Goal: Task Accomplishment & Management: Use online tool/utility

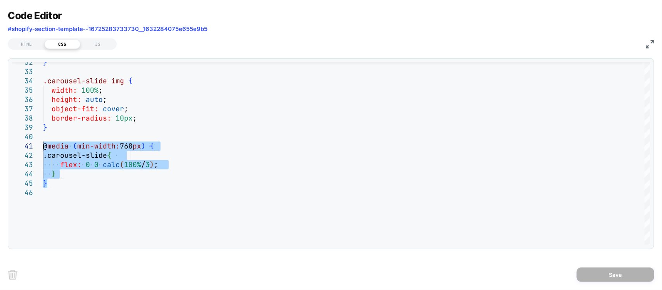
scroll to position [630, 0]
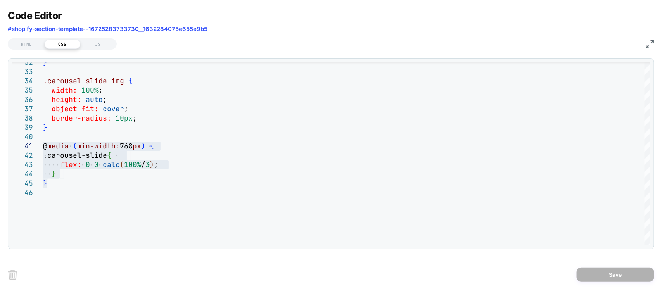
click at [650, 47] on img at bounding box center [650, 44] width 9 height 9
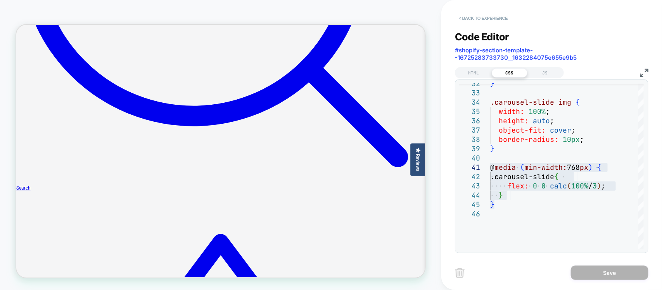
click at [472, 16] on button "< Back to experience" at bounding box center [483, 18] width 57 height 12
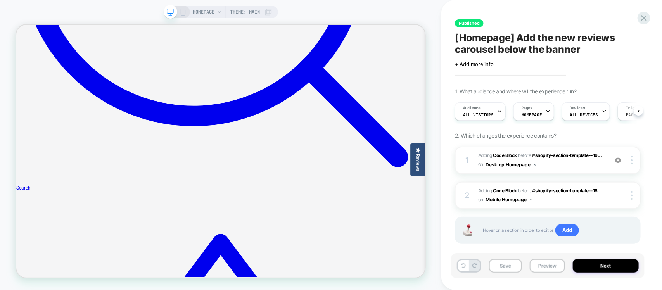
scroll to position [0, 0]
click at [593, 41] on span "[Homepage] Add the new reviews carousel below the banner" at bounding box center [548, 43] width 186 height 23
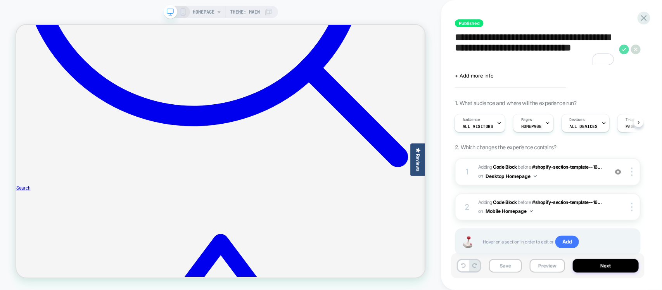
type textarea "**********"
click at [627, 49] on icon at bounding box center [624, 50] width 10 height 10
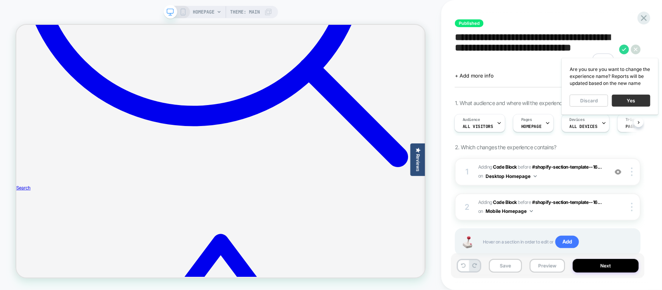
click at [622, 100] on button "Yes" at bounding box center [631, 101] width 38 height 12
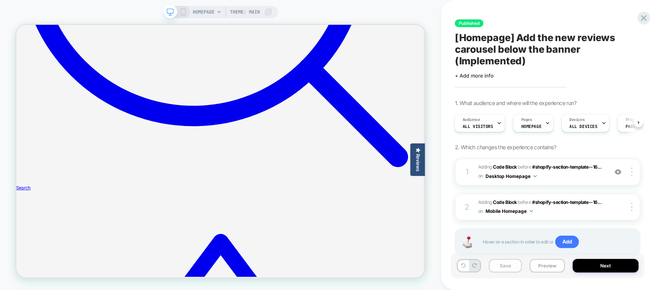
click at [492, 268] on button "Save" at bounding box center [505, 266] width 33 height 14
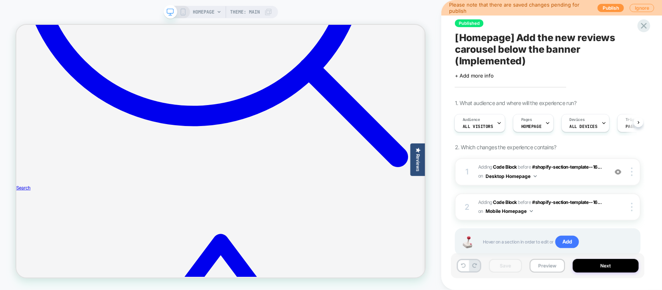
click at [643, 32] on div "Published [Homepage] Add the new reviews carousel below the banner (Implemented…" at bounding box center [548, 145] width 194 height 275
click at [644, 26] on icon at bounding box center [644, 26] width 10 height 10
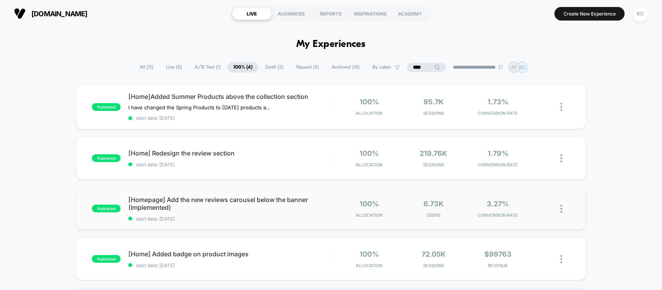
click at [248, 221] on div "published [Homepage] Add the new reviews carousel below the banner (Implemented…" at bounding box center [331, 208] width 510 height 43
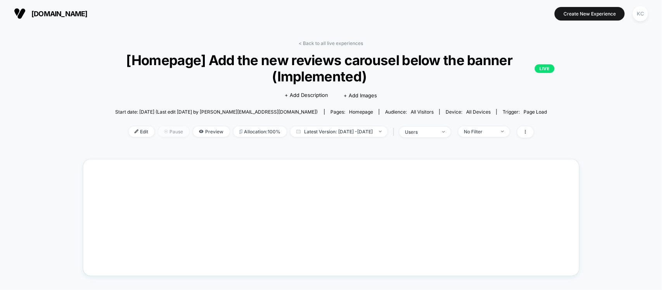
click at [166, 130] on span "Pause" at bounding box center [173, 131] width 31 height 10
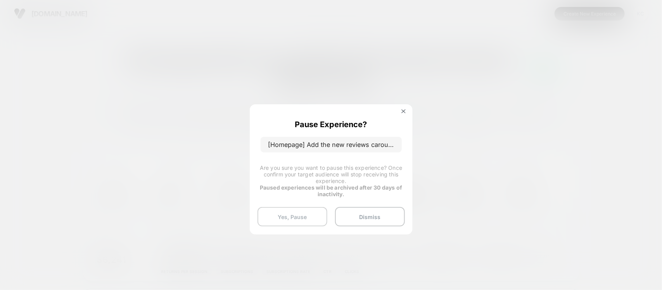
click at [290, 218] on button "Yes, Pause" at bounding box center [293, 216] width 70 height 19
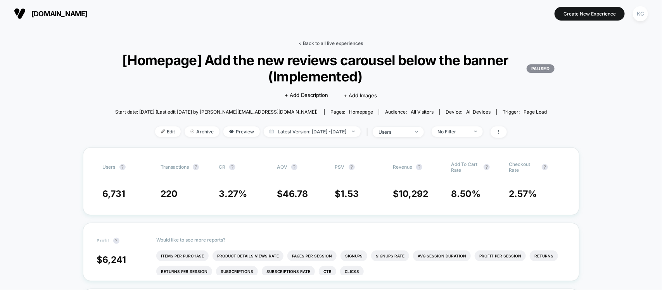
click at [315, 40] on link "< Back to all live experiences" at bounding box center [331, 43] width 64 height 6
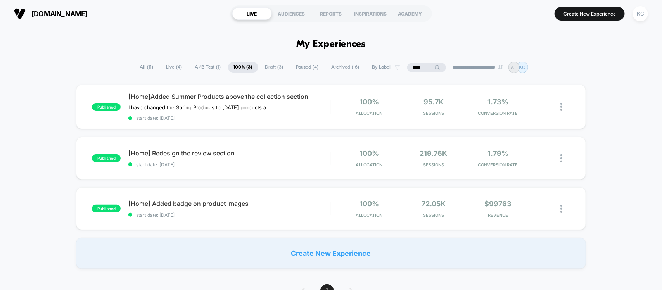
click at [625, 143] on div "published [Home]Added Summer Products above the collection section I have chang…" at bounding box center [331, 177] width 662 height 184
click at [629, 140] on div "published [Home]Added Summer Products above the collection section I have chang…" at bounding box center [331, 177] width 662 height 184
click at [639, 132] on div "published [Home]Added Summer Products above the collection section I have chang…" at bounding box center [331, 177] width 662 height 184
click at [610, 117] on div "published [Home]Added Summer Products above the collection section I have chang…" at bounding box center [331, 177] width 662 height 184
click at [627, 112] on div "published [Home]Added Summer Products above the collection section I have chang…" at bounding box center [331, 177] width 662 height 184
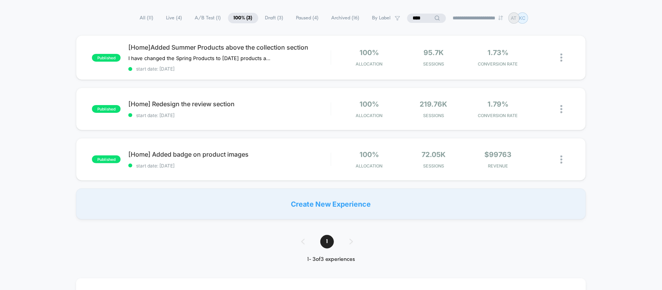
scroll to position [145, 0]
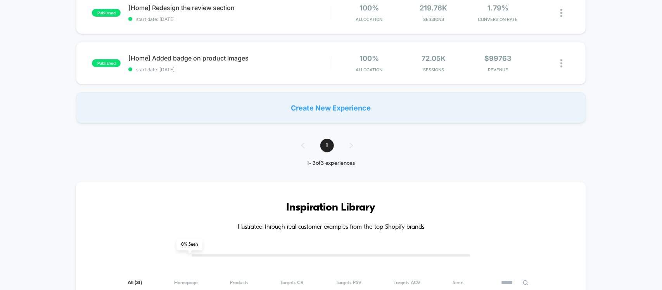
drag, startPoint x: 637, startPoint y: 125, endPoint x: 635, endPoint y: 129, distance: 4.0
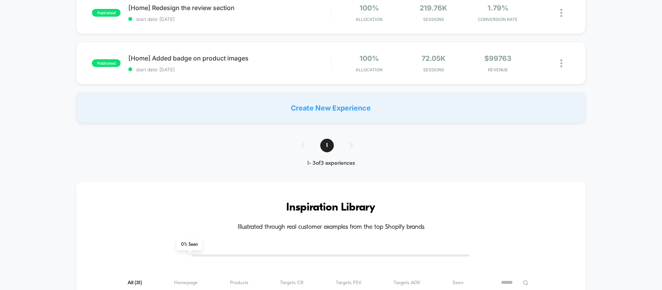
drag, startPoint x: 607, startPoint y: 132, endPoint x: 619, endPoint y: 129, distance: 12.4
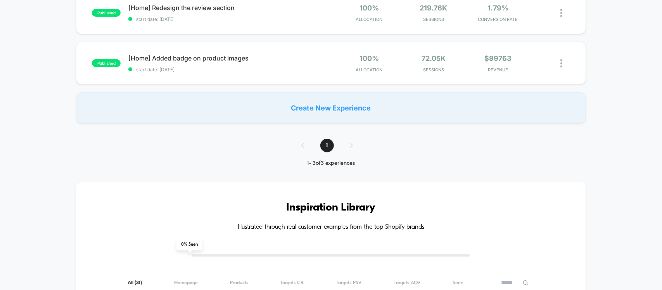
click at [647, 122] on div "published [Home]Added Summer Products above the collection section I have chang…" at bounding box center [331, 31] width 662 height 184
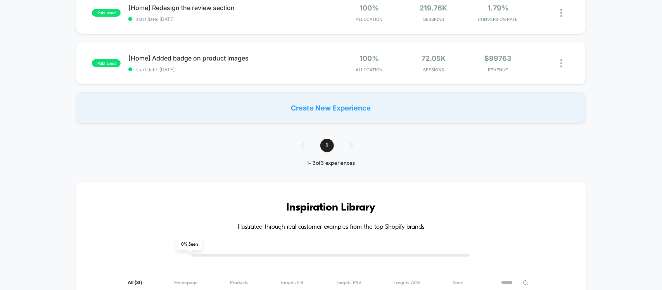
click at [396, 81] on div "published [Home] Added badge on product images start date: [DATE] 100% Allocati…" at bounding box center [331, 63] width 510 height 43
drag, startPoint x: 394, startPoint y: 207, endPoint x: 370, endPoint y: 214, distance: 25.8
click at [378, 210] on h3 "Inspiration Library" at bounding box center [330, 208] width 463 height 12
